Goal: Information Seeking & Learning: Check status

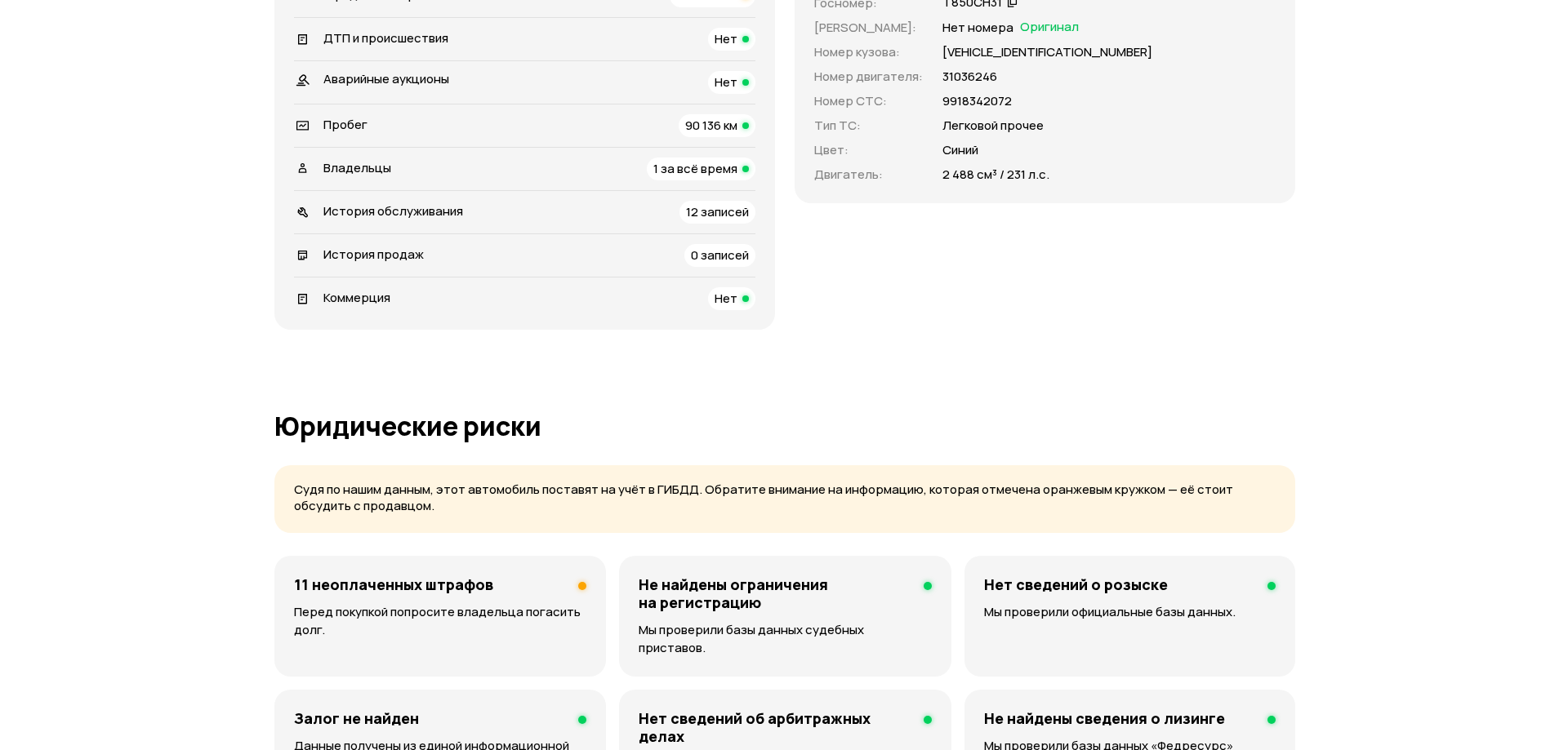
scroll to position [898, 0]
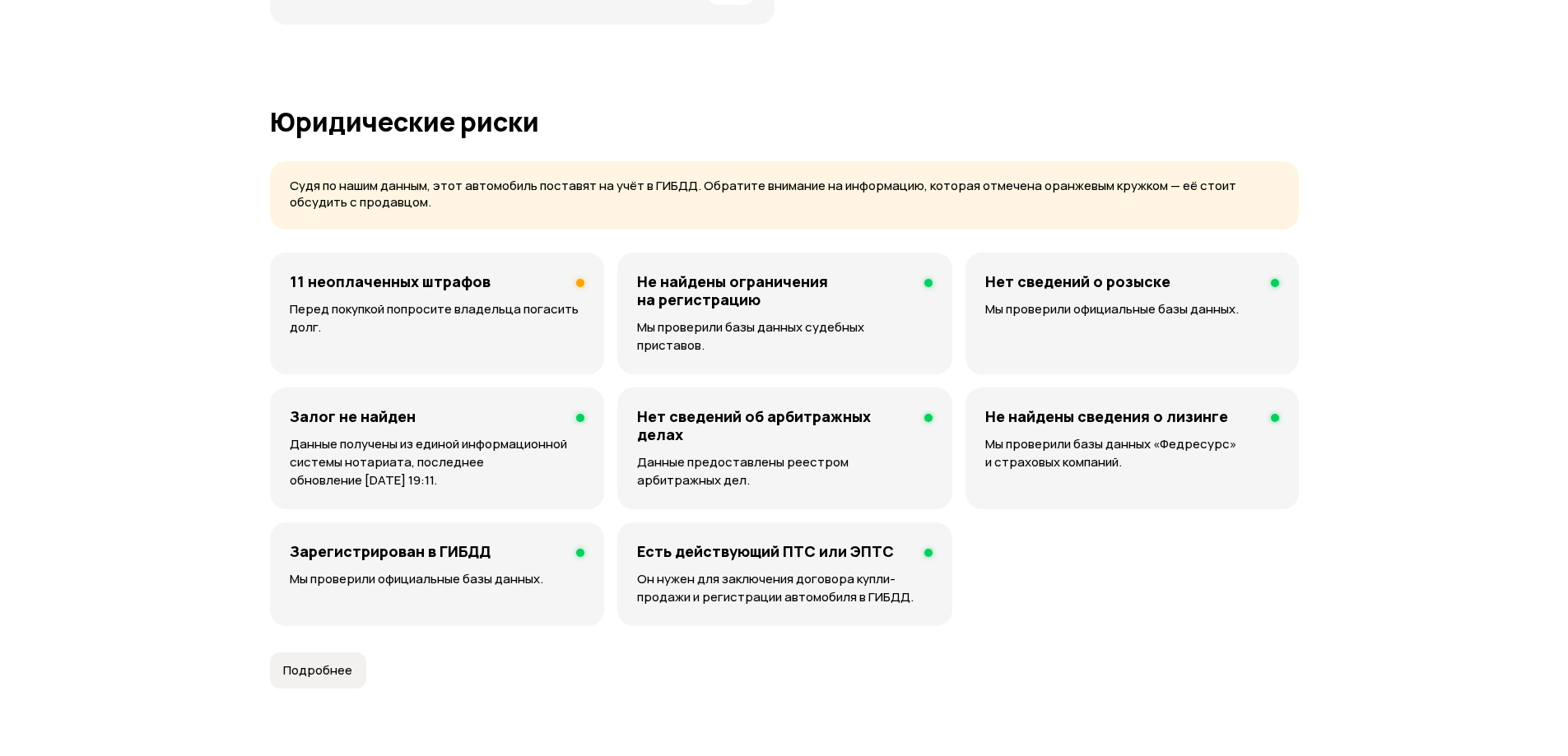
click at [427, 317] on p "Перед покупкой попросите владельца погасить долг." at bounding box center [436, 319] width 294 height 37
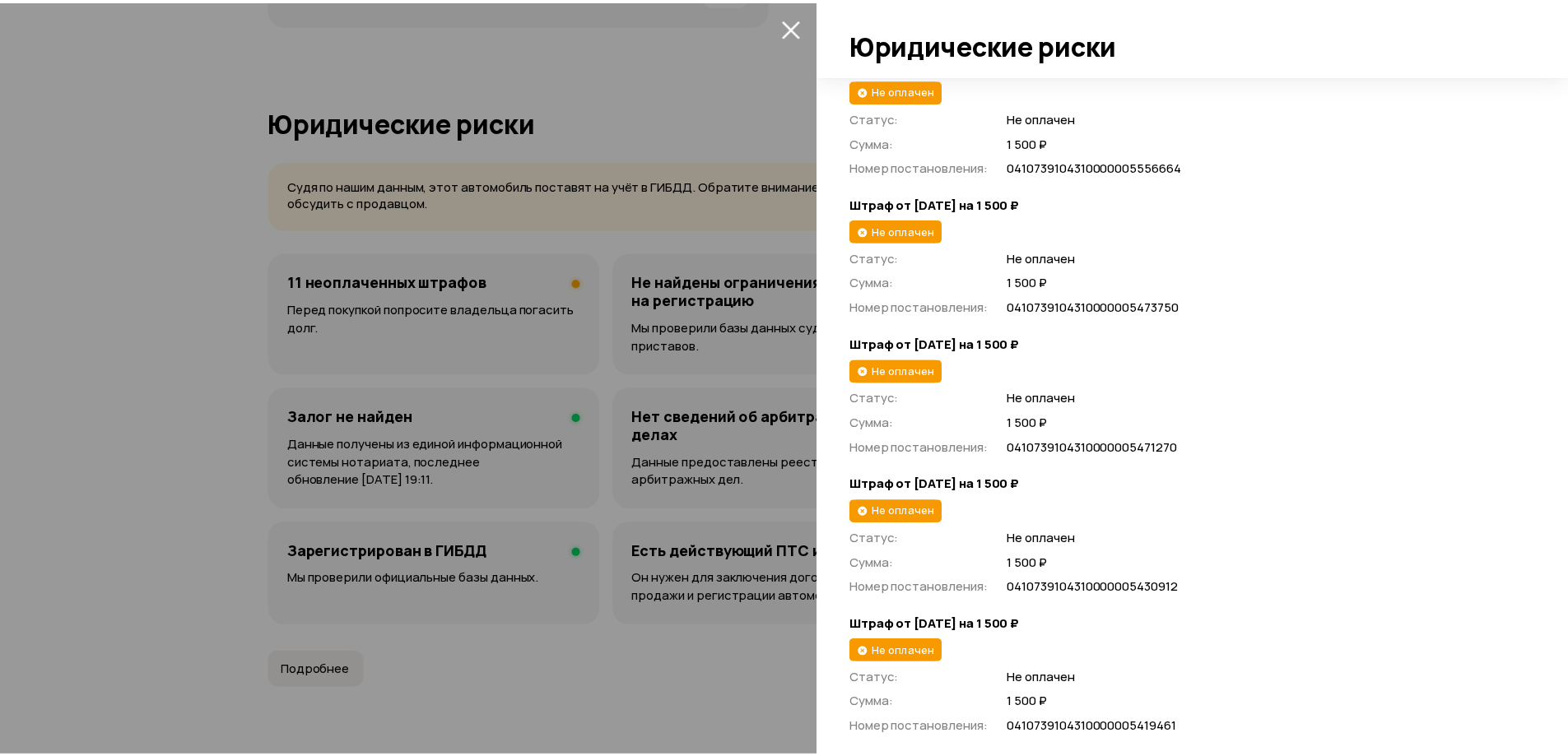
scroll to position [0, 0]
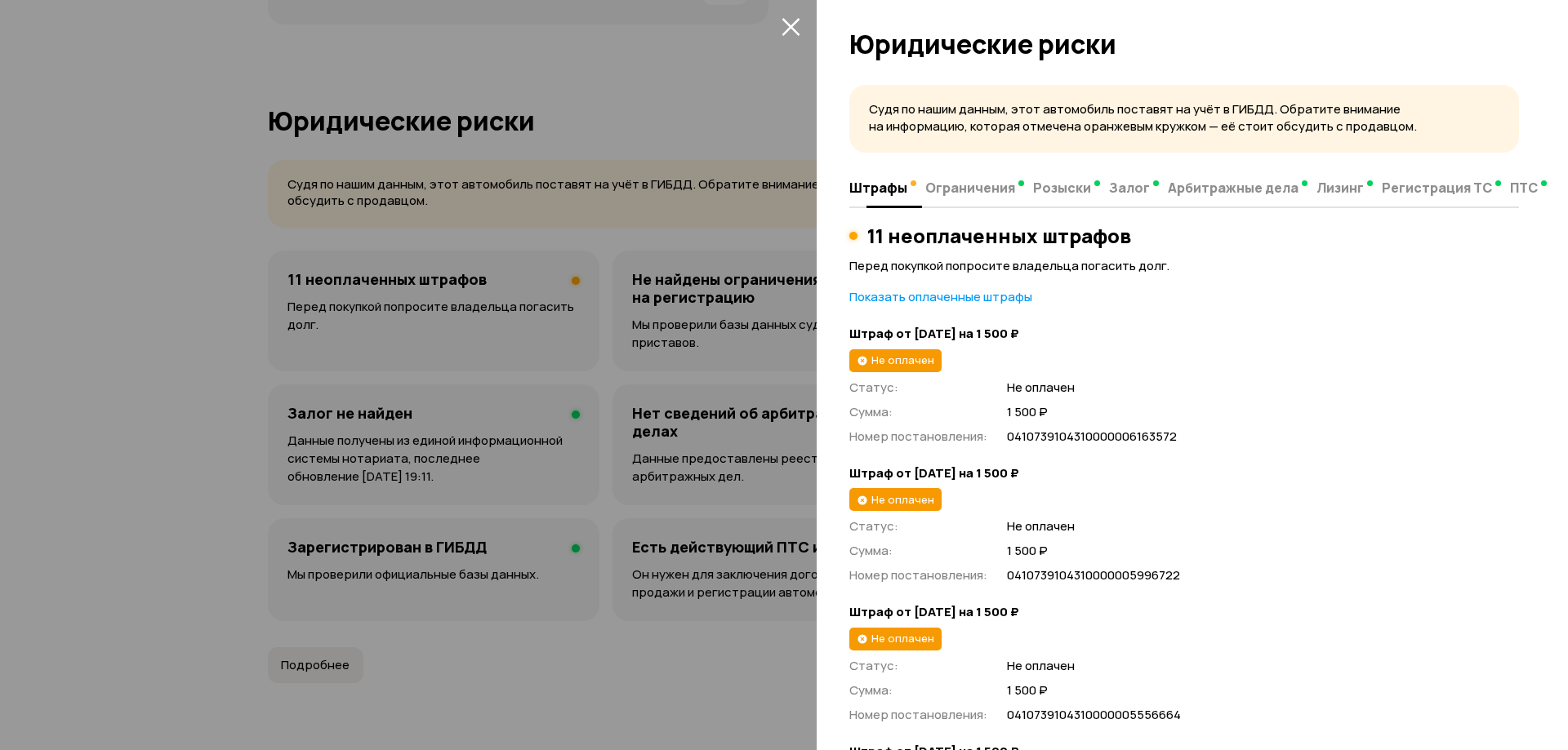
click at [962, 194] on span "Ограничения" at bounding box center [970, 188] width 90 height 16
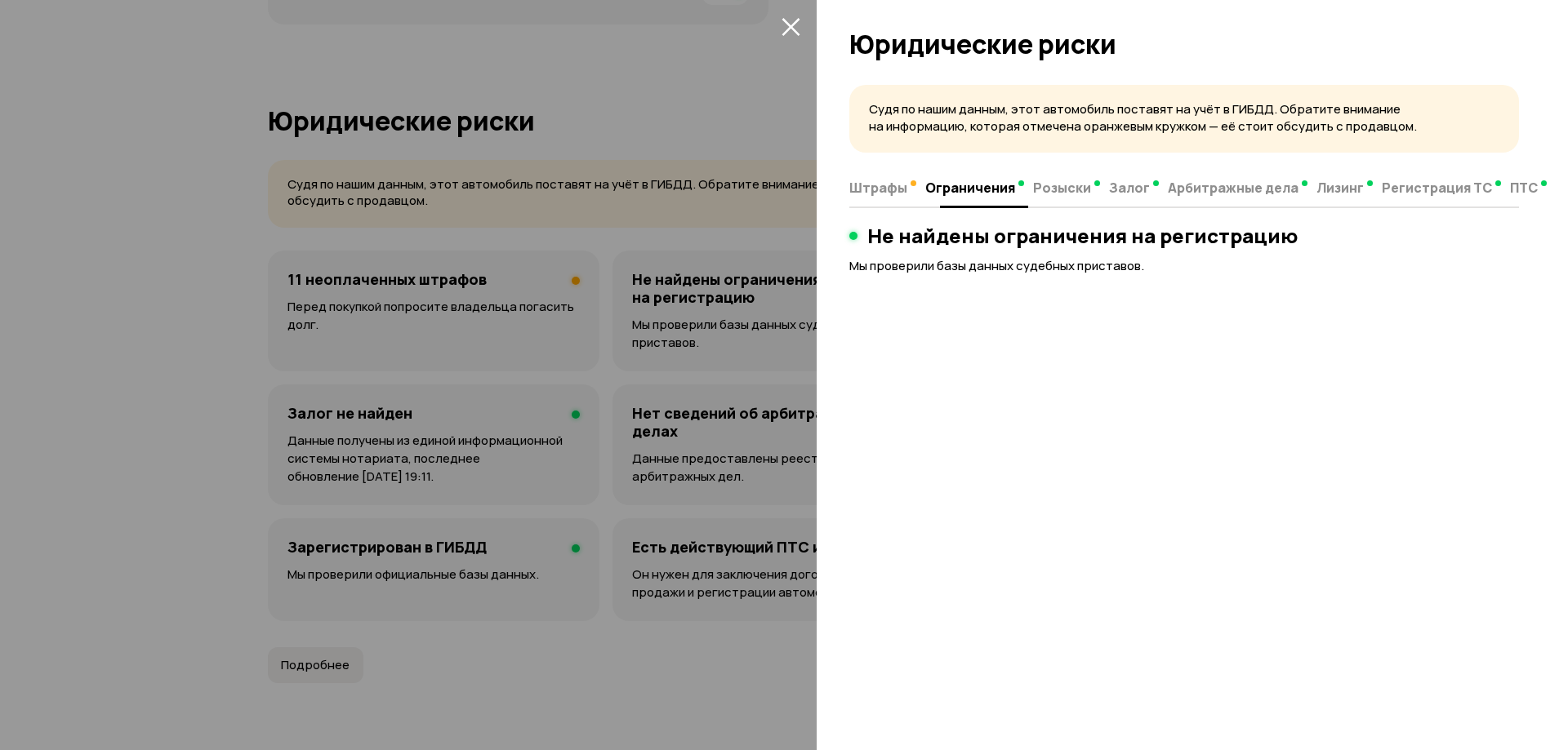
click at [1033, 190] on span "Розыски" at bounding box center [1061, 188] width 58 height 16
click at [1104, 190] on button "Залог" at bounding box center [1133, 187] width 58 height 32
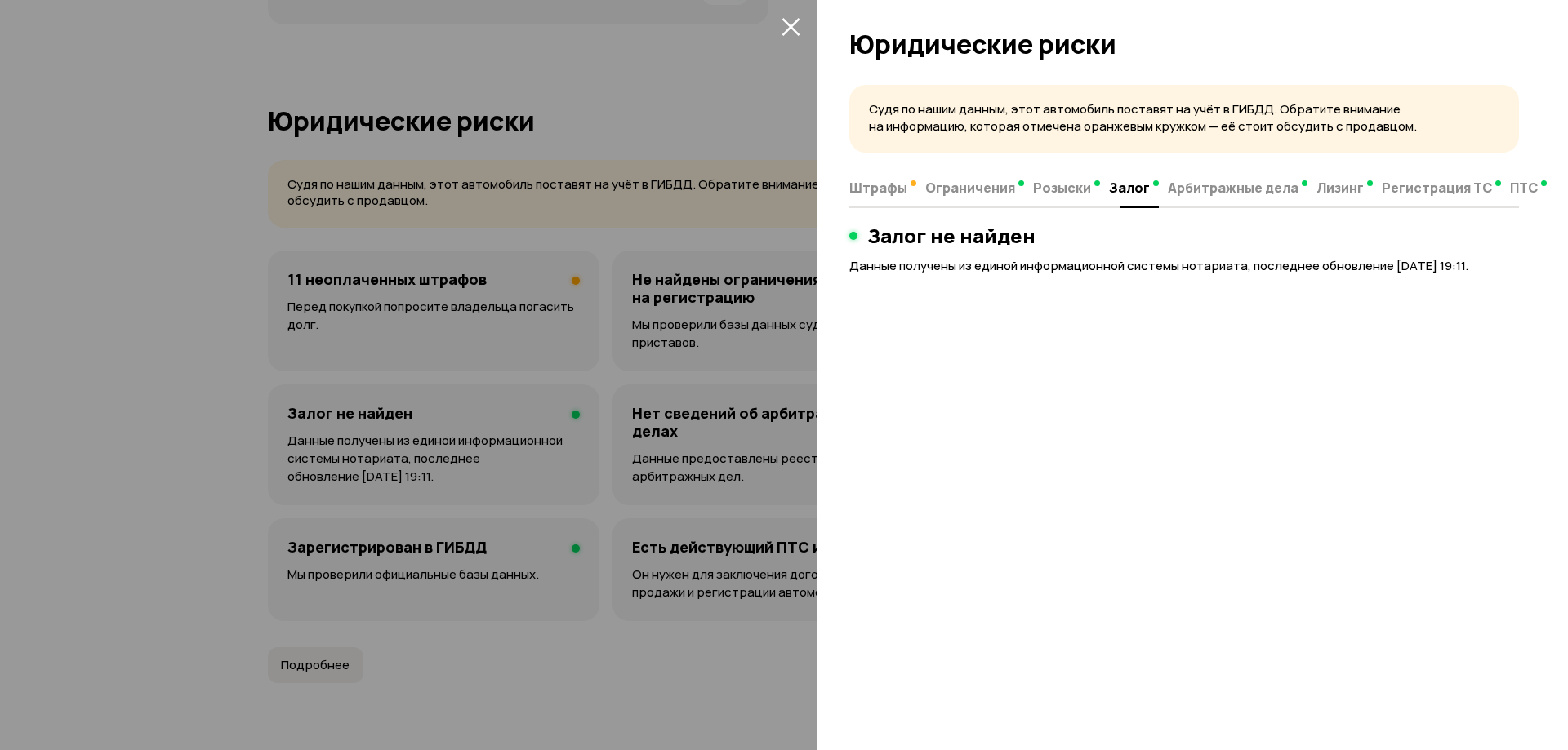
click at [1183, 191] on span "Арбитражные дела" at bounding box center [1233, 188] width 130 height 16
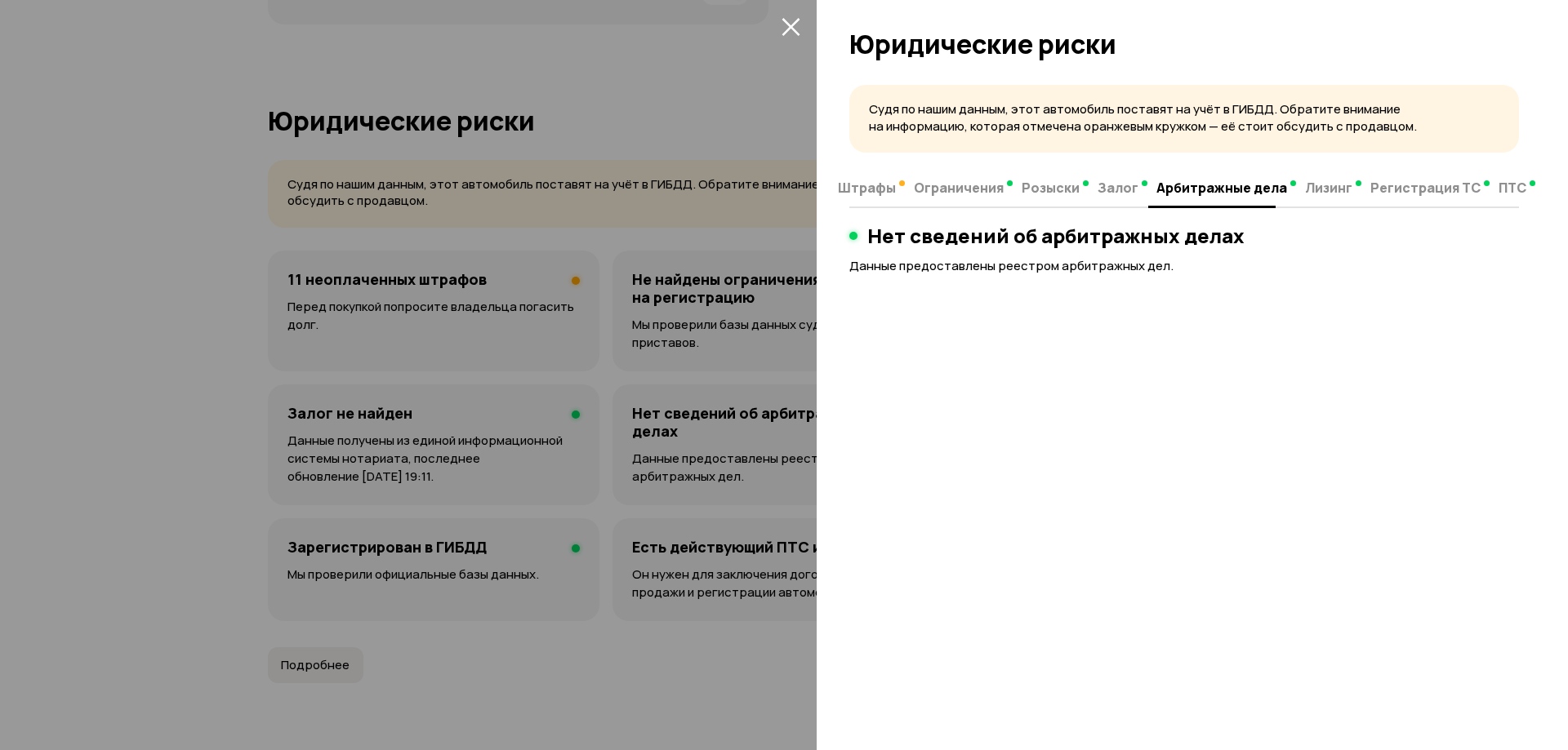
click at [1262, 187] on span "Арбитражные дела" at bounding box center [1221, 188] width 130 height 16
click at [1305, 187] on span "Лизинг" at bounding box center [1328, 188] width 47 height 16
click at [1385, 188] on span "Регистрация ТС" at bounding box center [1425, 188] width 110 height 16
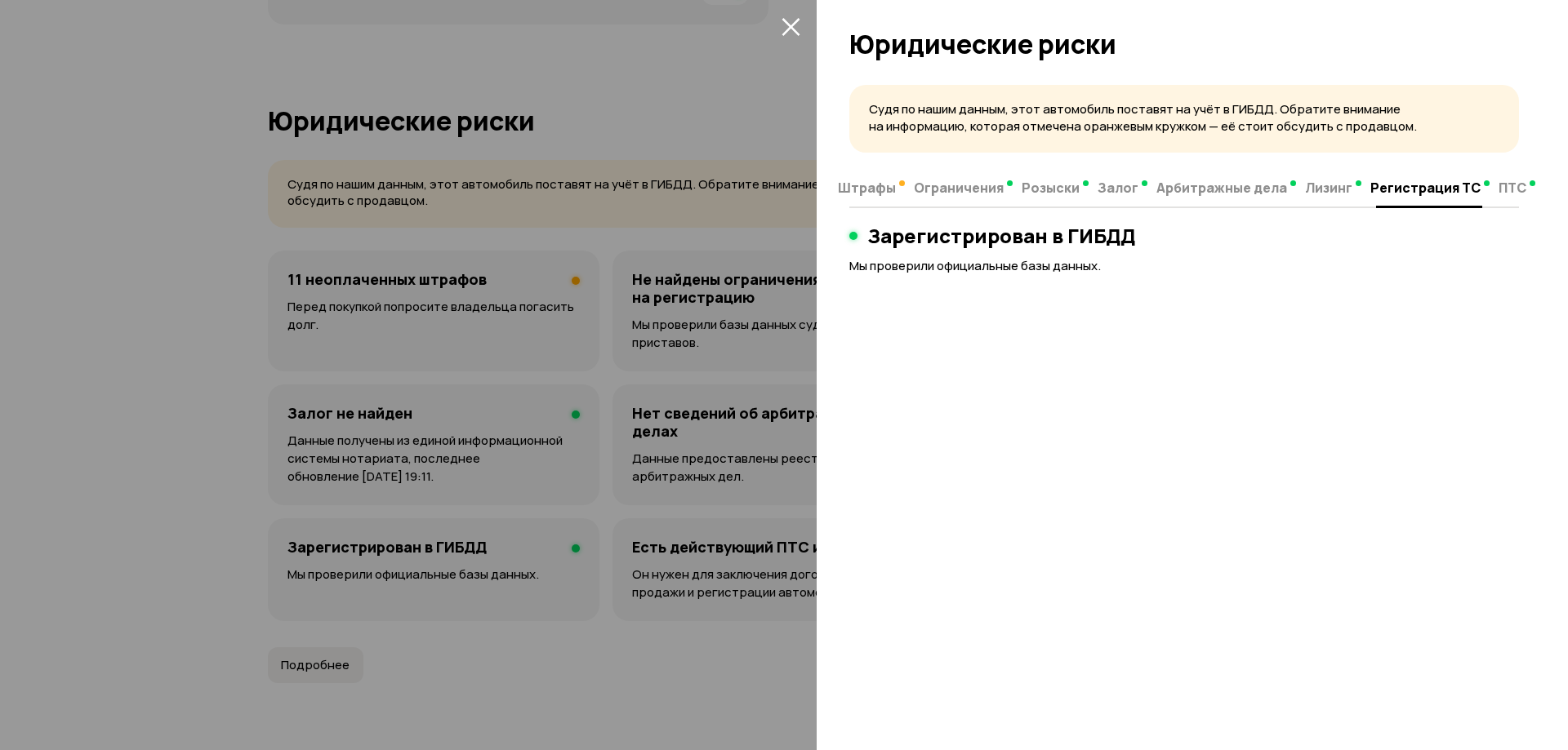
click at [1498, 195] on span "ПТС" at bounding box center [1511, 188] width 28 height 16
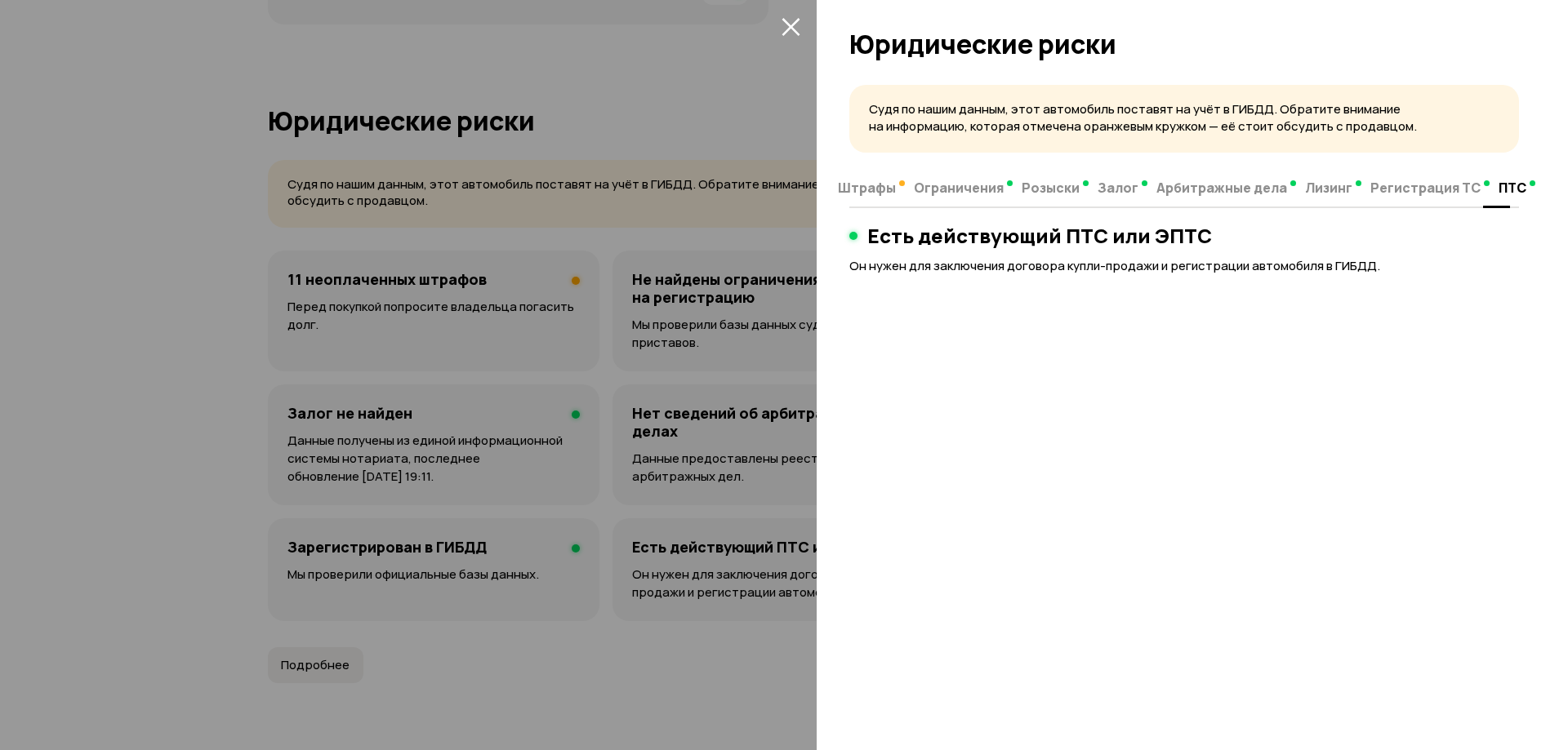
click at [797, 23] on icon "закрыть" at bounding box center [791, 27] width 19 height 19
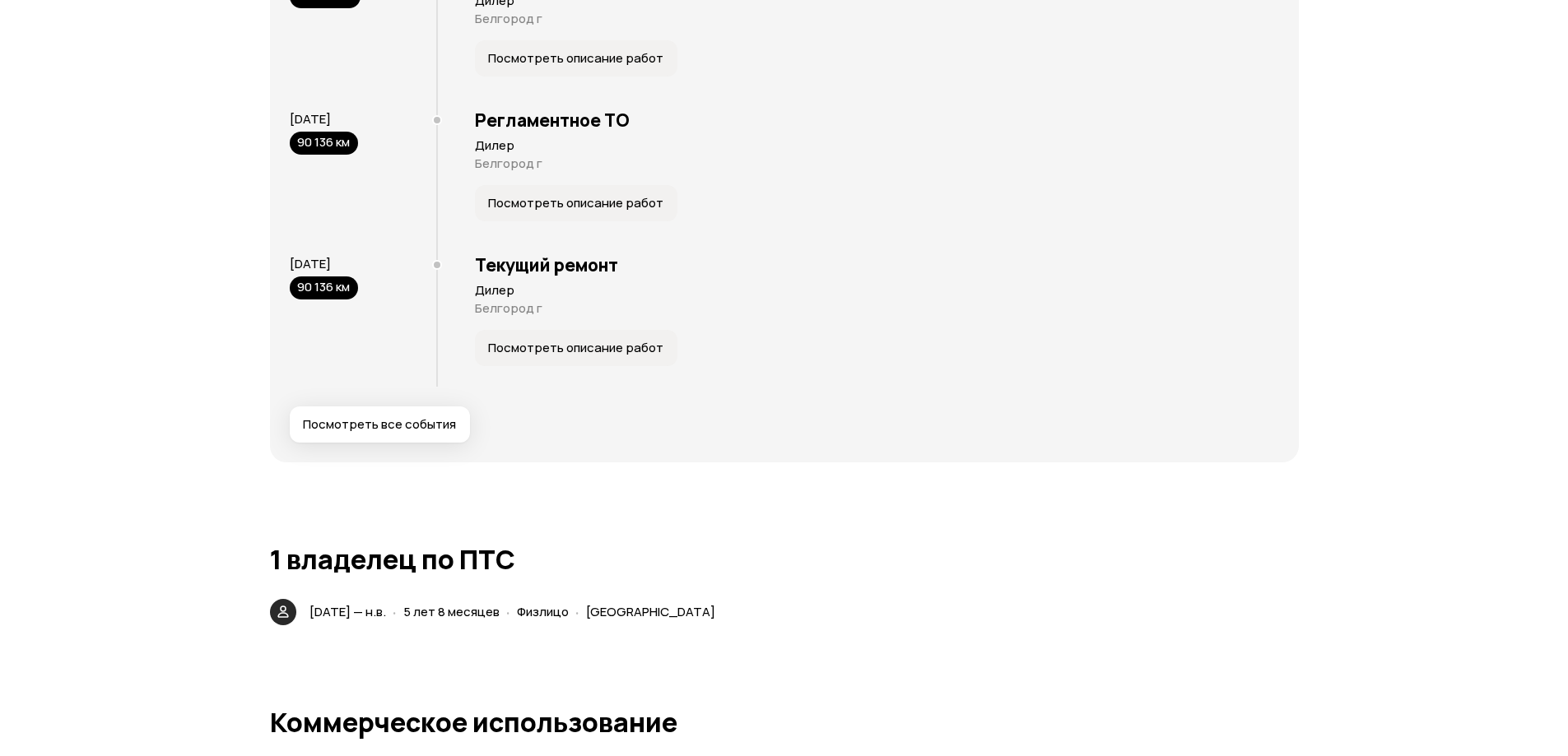
scroll to position [2881, 0]
